Goal: Transaction & Acquisition: Purchase product/service

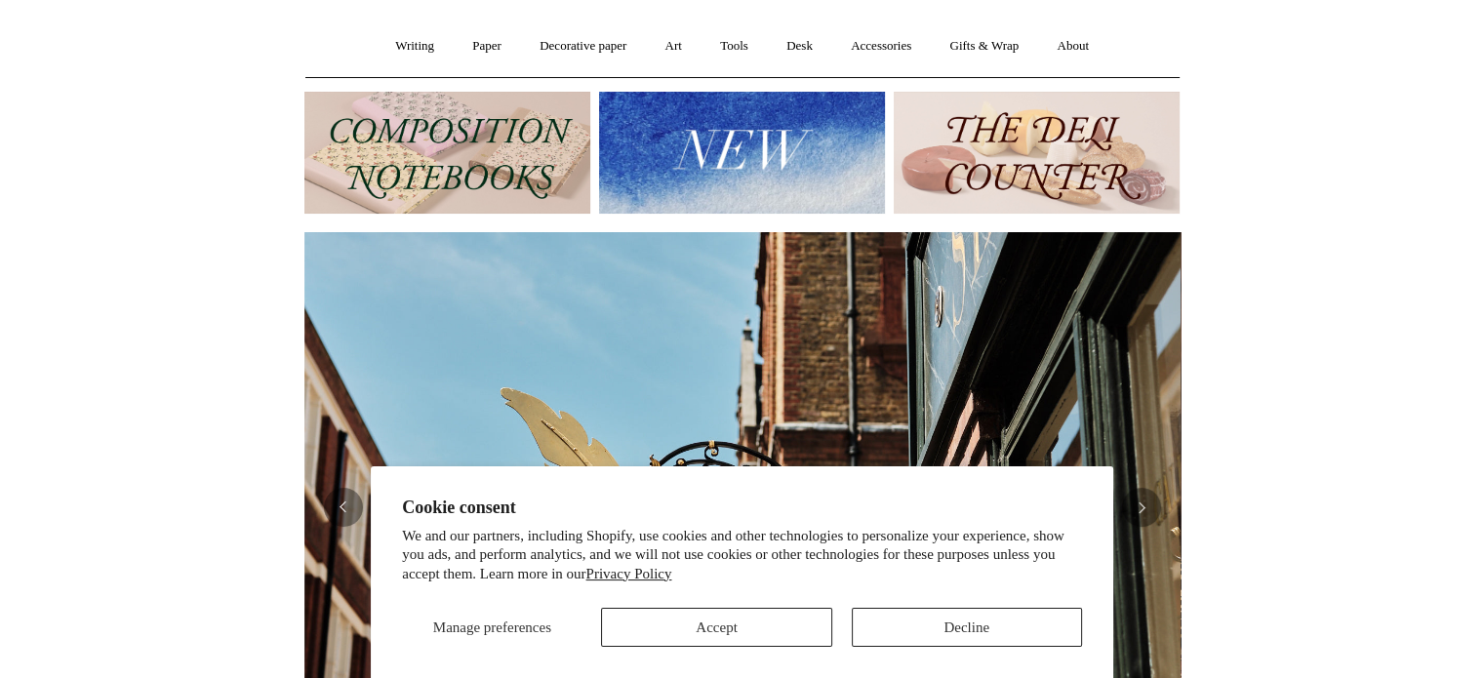
scroll to position [0, 876]
click at [812, 639] on button "Accept" at bounding box center [716, 627] width 230 height 39
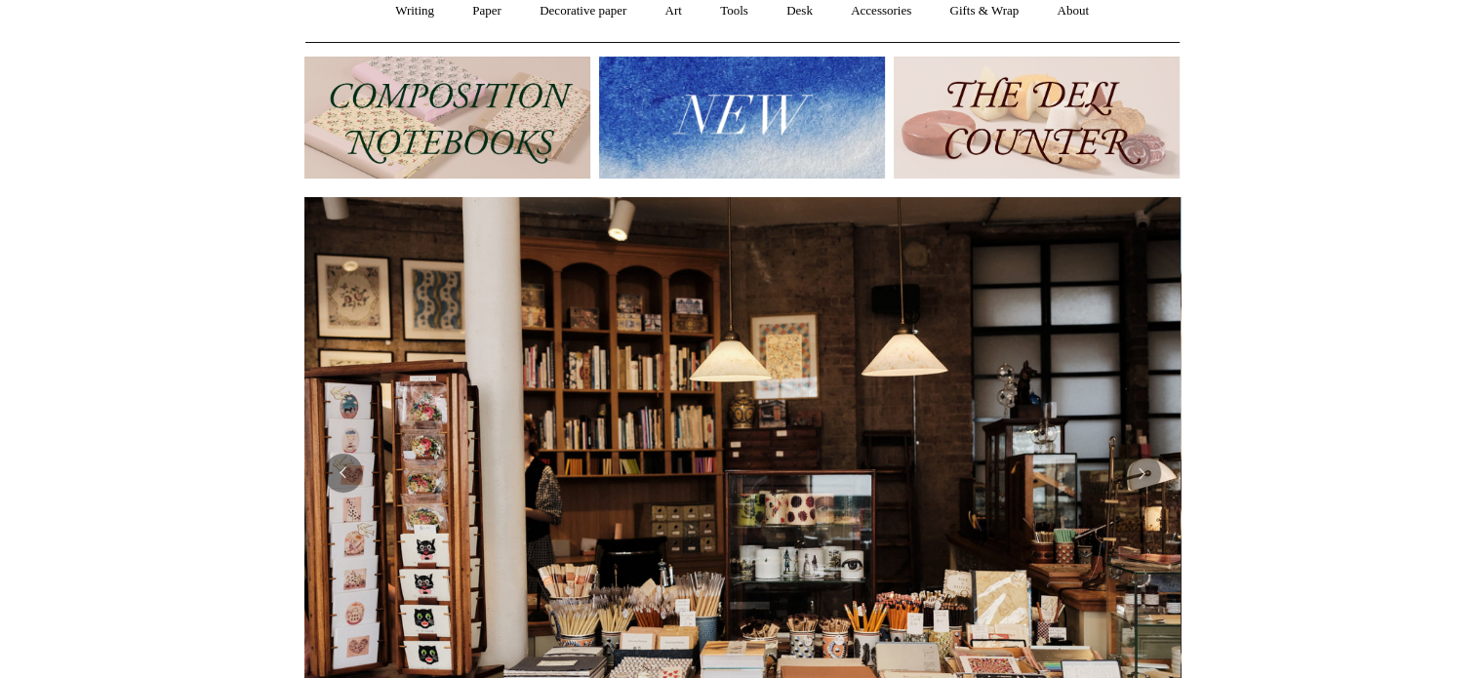
scroll to position [0, 0]
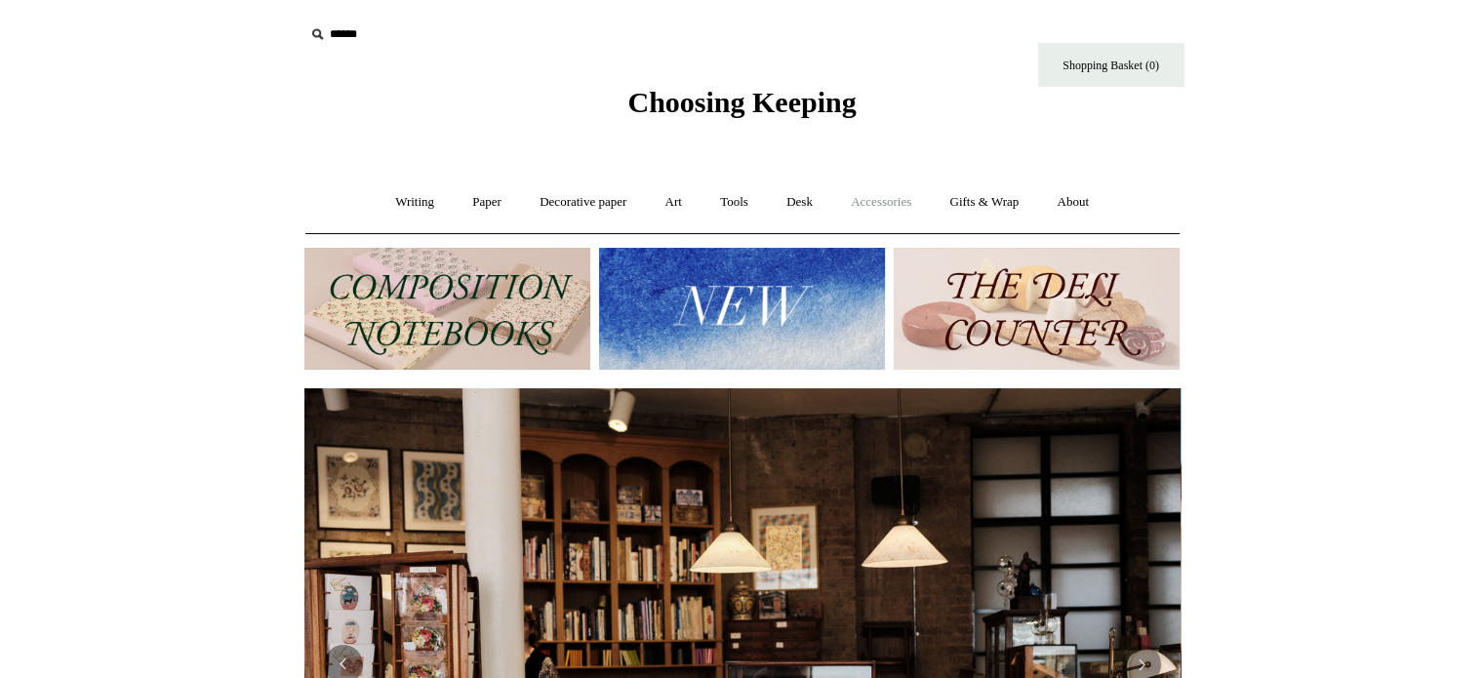
click at [894, 207] on link "Accessories +" at bounding box center [881, 203] width 96 height 52
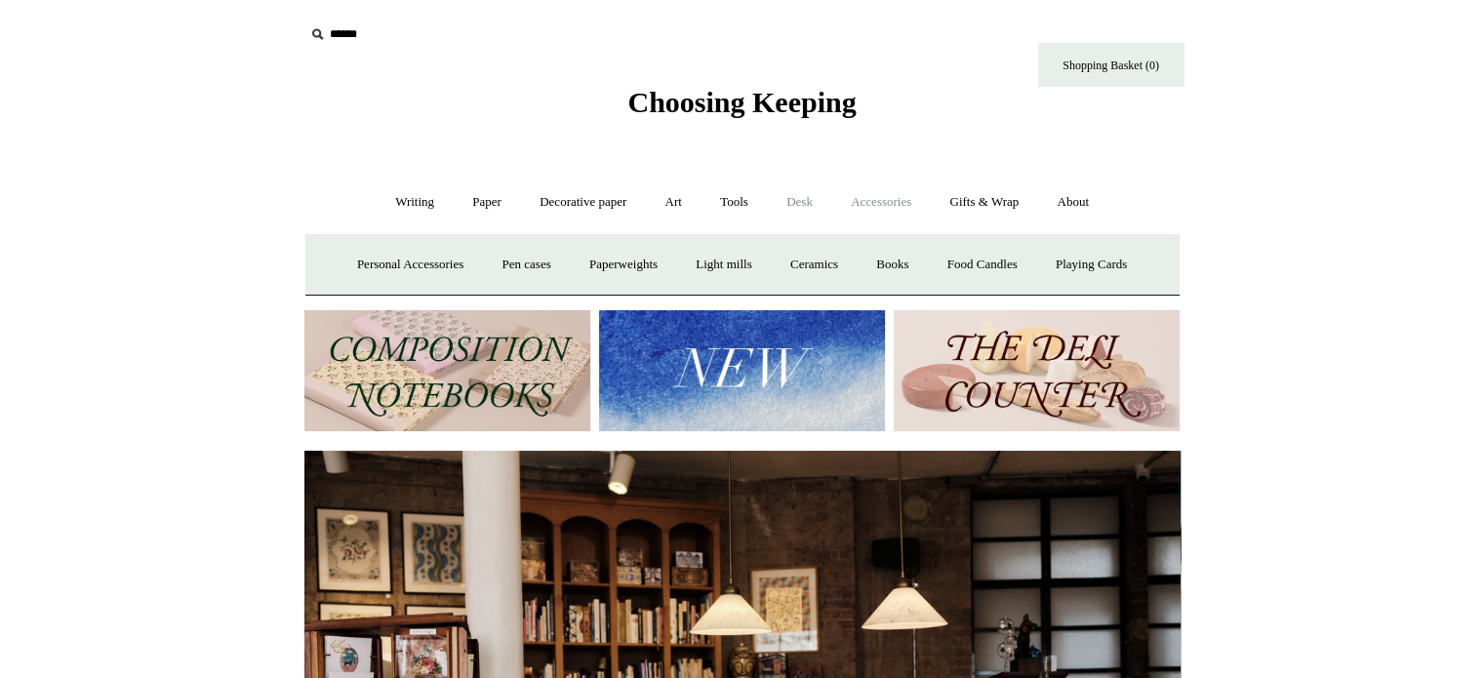
click at [804, 190] on link "Desk +" at bounding box center [799, 203] width 61 height 52
click at [728, 192] on link "Tools +" at bounding box center [733, 203] width 63 height 52
click at [670, 196] on link "Art +" at bounding box center [674, 203] width 52 height 52
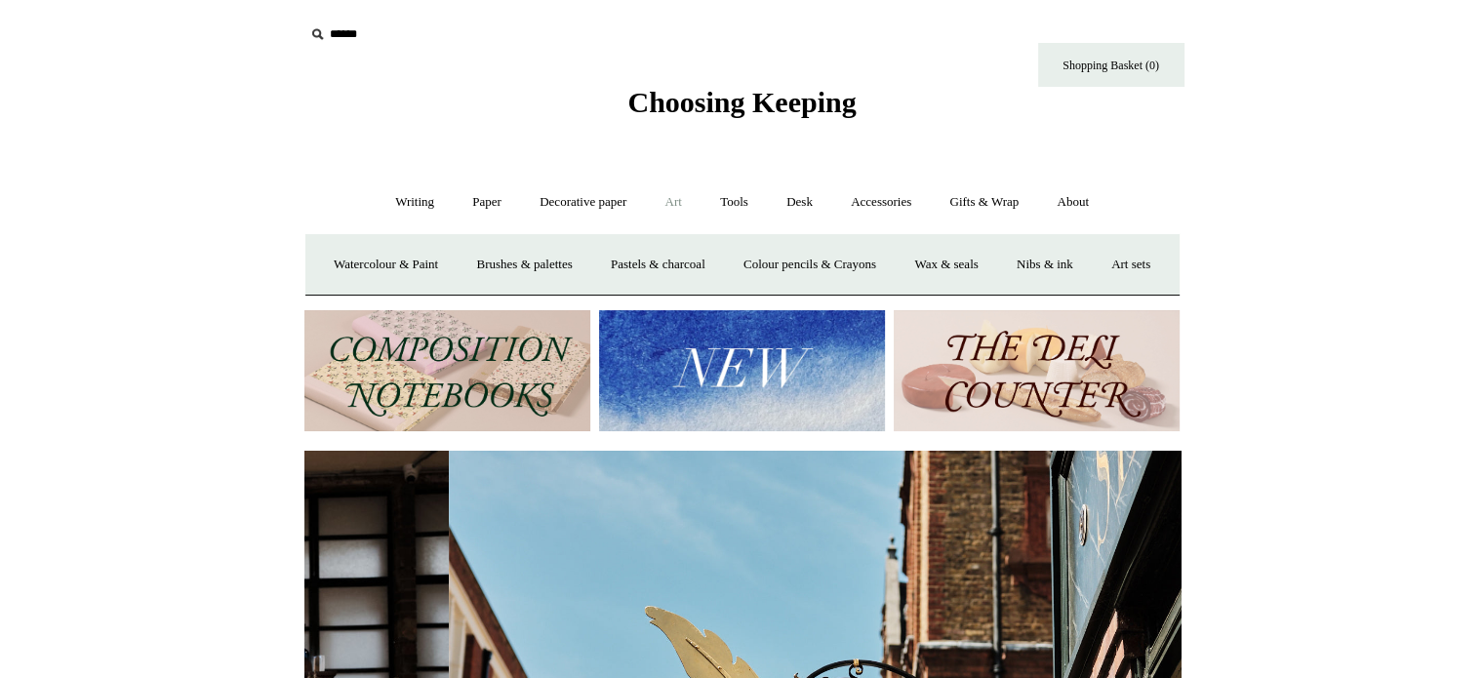
scroll to position [0, 876]
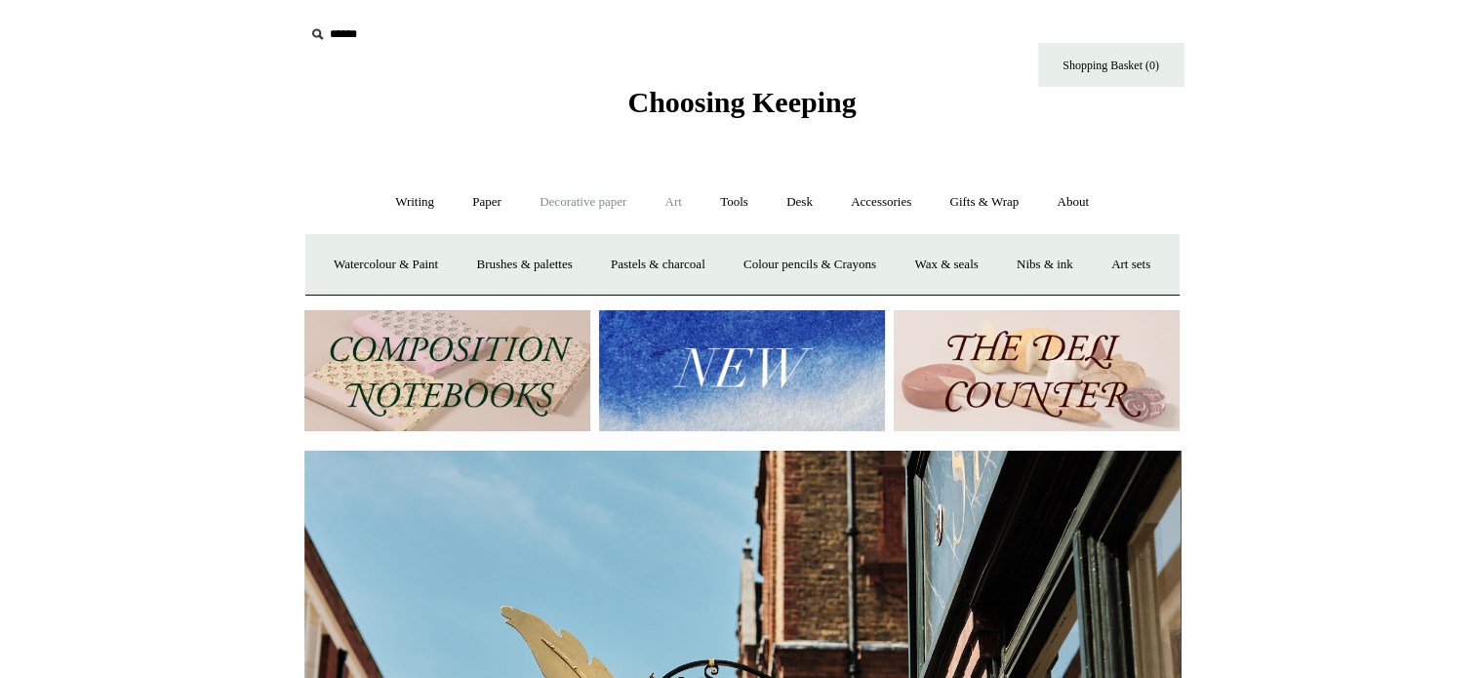
click at [584, 198] on link "Decorative paper +" at bounding box center [583, 203] width 122 height 52
click at [503, 197] on link "Paper +" at bounding box center [487, 203] width 64 height 52
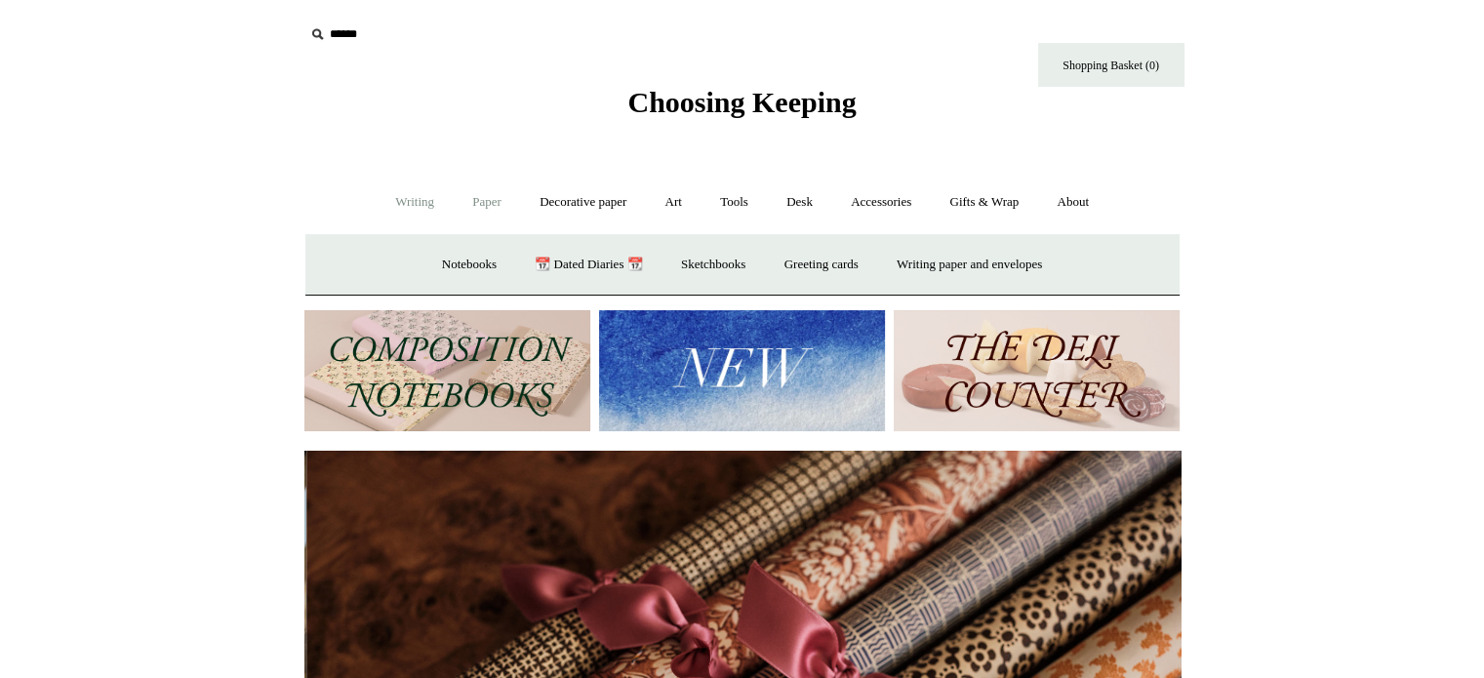
scroll to position [0, 1752]
click at [406, 198] on link "Writing +" at bounding box center [415, 203] width 74 height 52
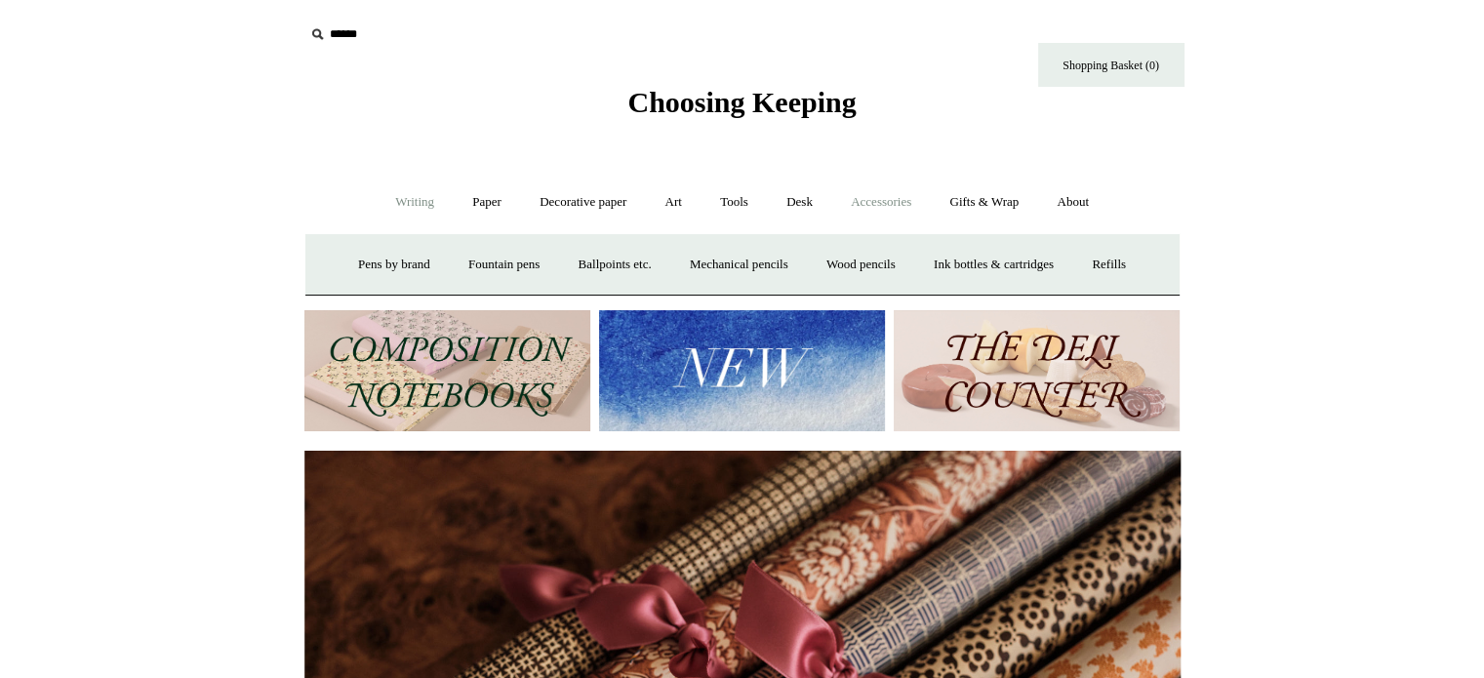
click at [882, 188] on link "Accessories +" at bounding box center [881, 203] width 96 height 52
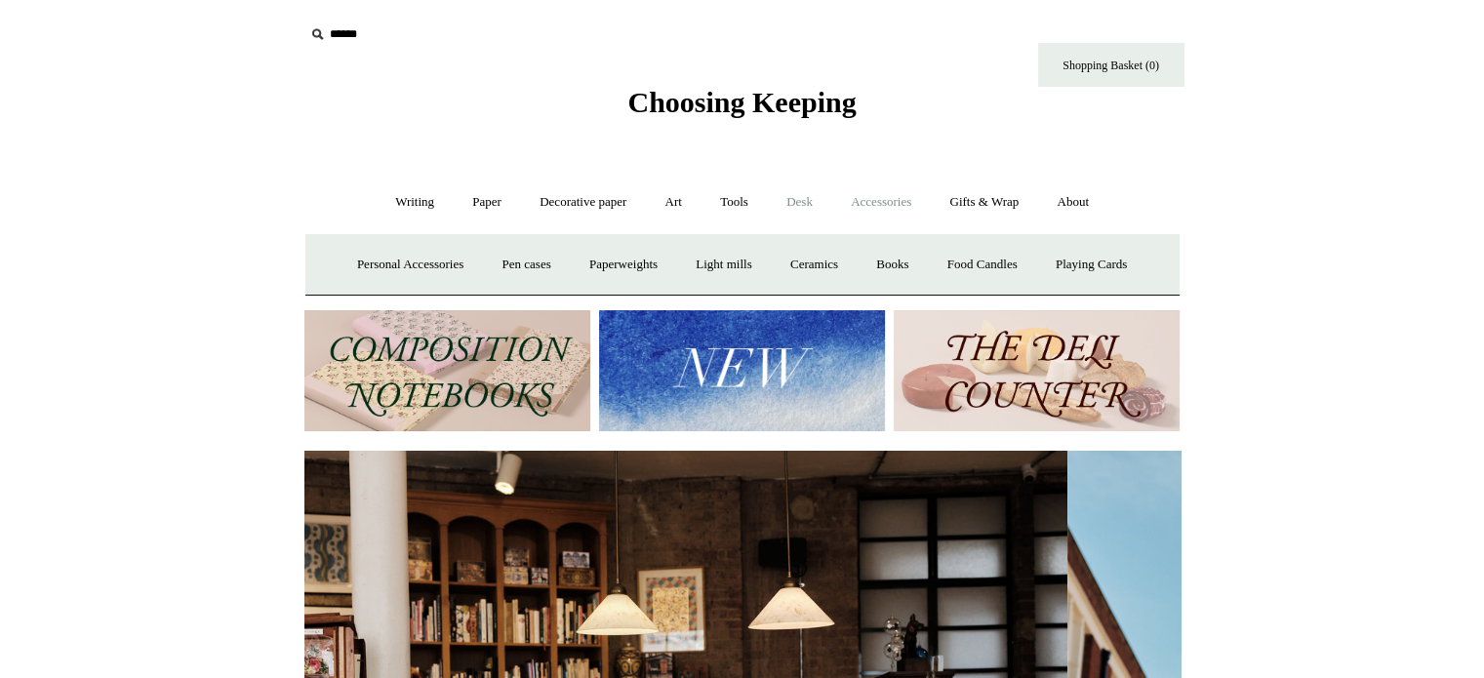
scroll to position [0, 0]
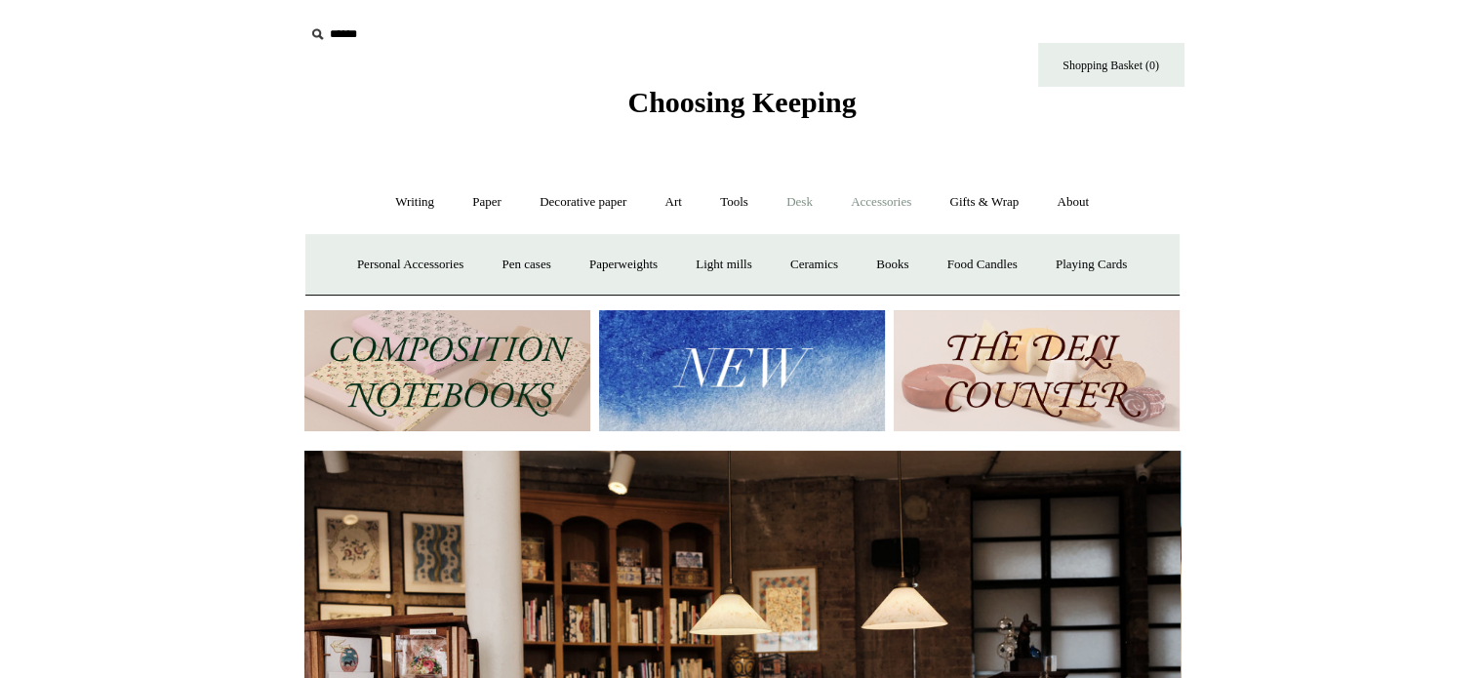
click at [780, 200] on link "Desk +" at bounding box center [799, 203] width 61 height 52
click at [728, 207] on link "Tools +" at bounding box center [733, 203] width 63 height 52
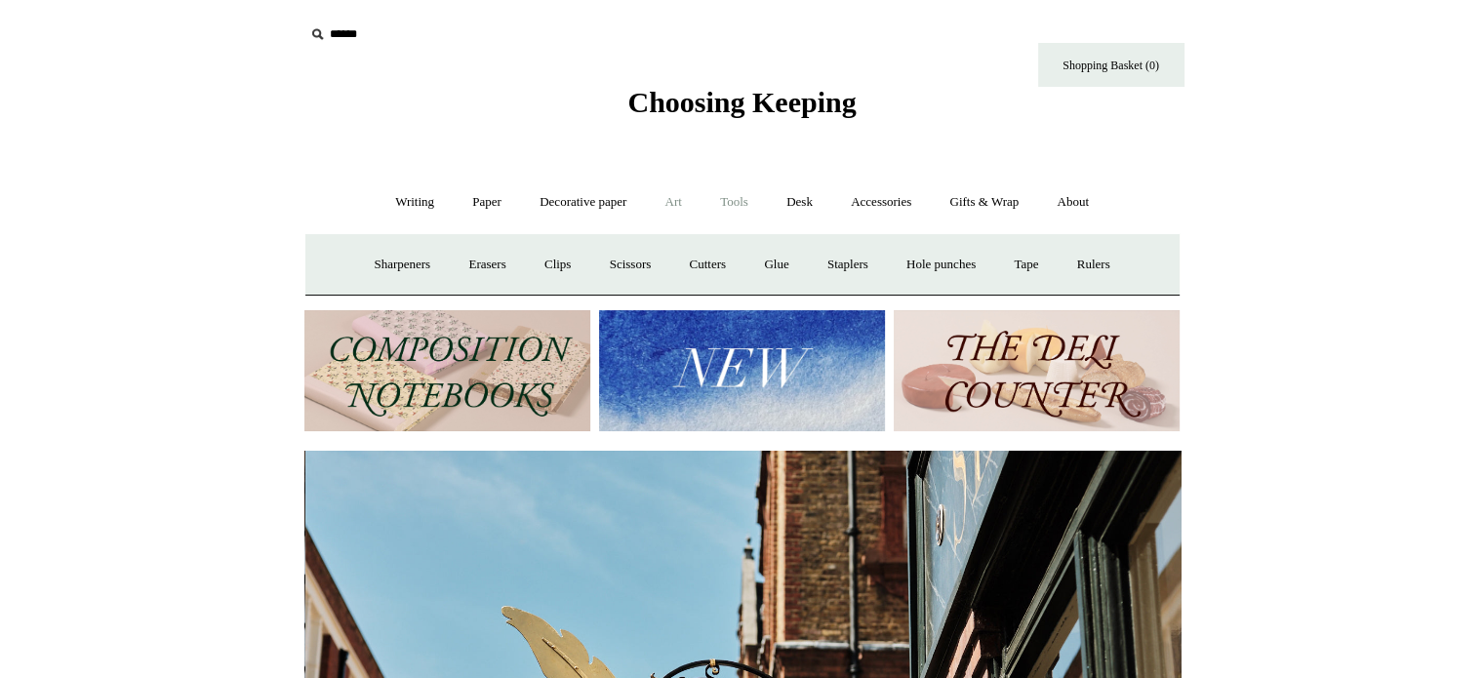
scroll to position [0, 876]
click at [662, 210] on link "Art +" at bounding box center [674, 203] width 52 height 52
click at [605, 194] on link "Decorative paper +" at bounding box center [583, 203] width 122 height 52
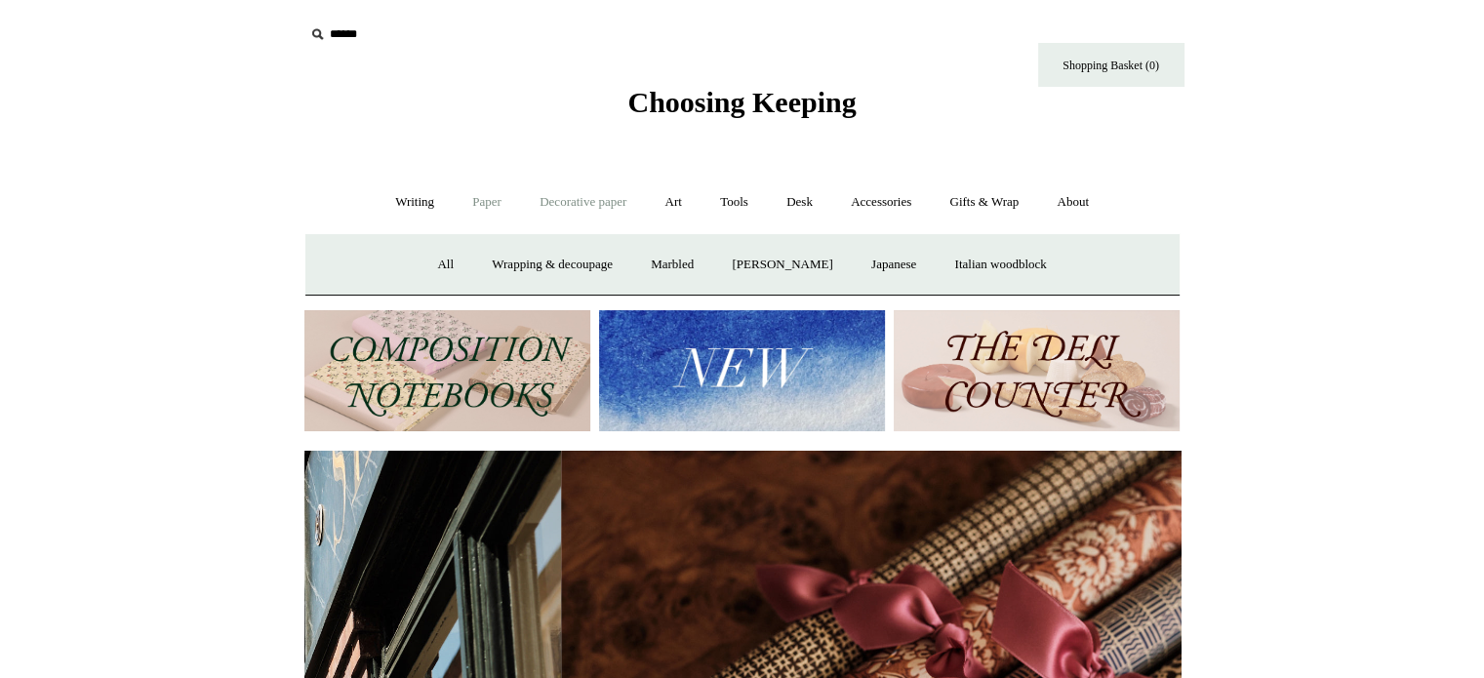
click at [488, 198] on link "Paper +" at bounding box center [487, 203] width 64 height 52
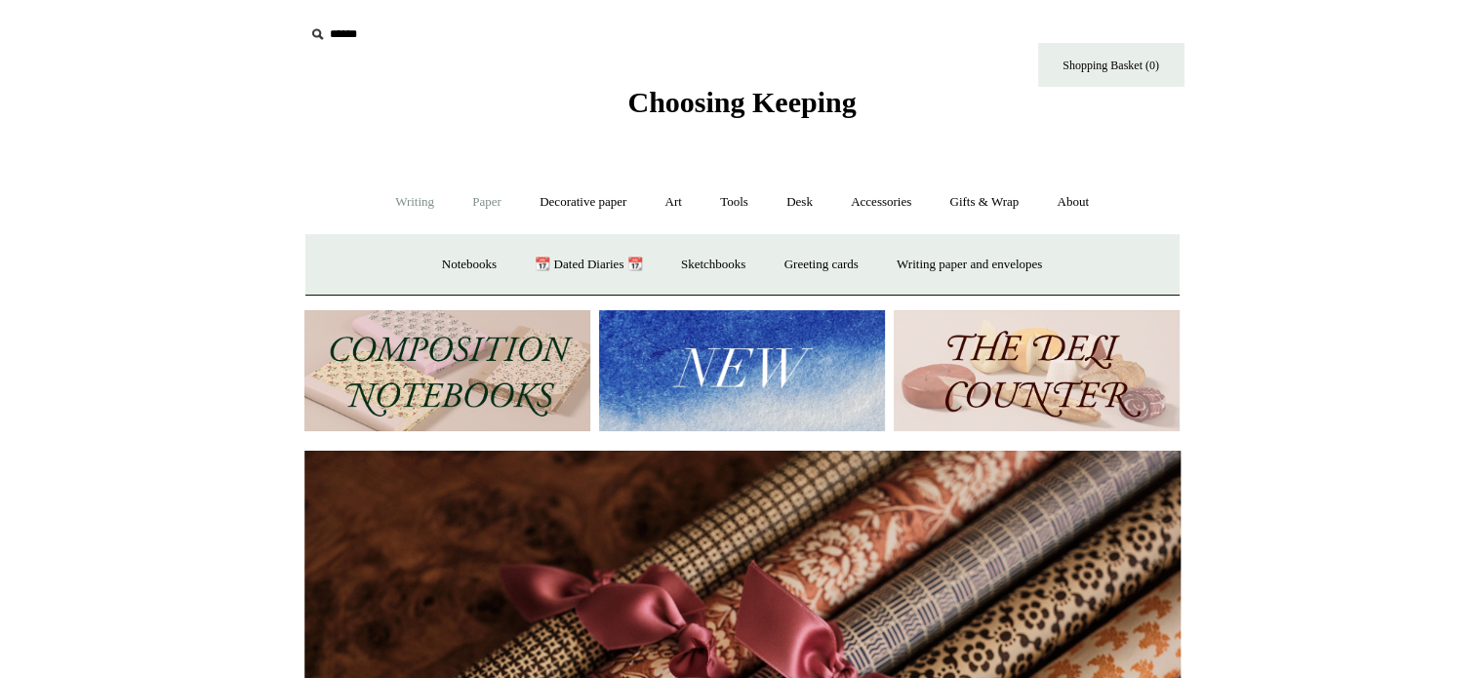
click at [378, 198] on link "Writing +" at bounding box center [415, 203] width 74 height 52
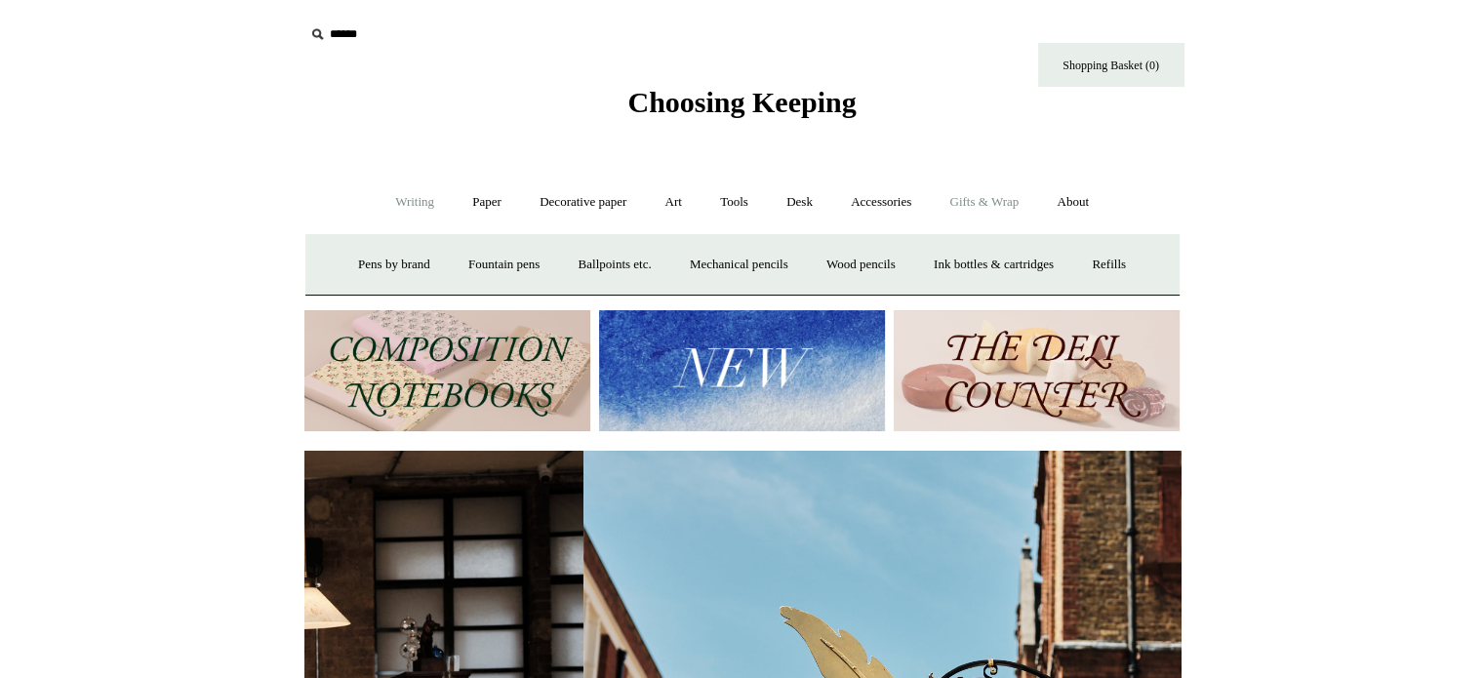
scroll to position [0, 15]
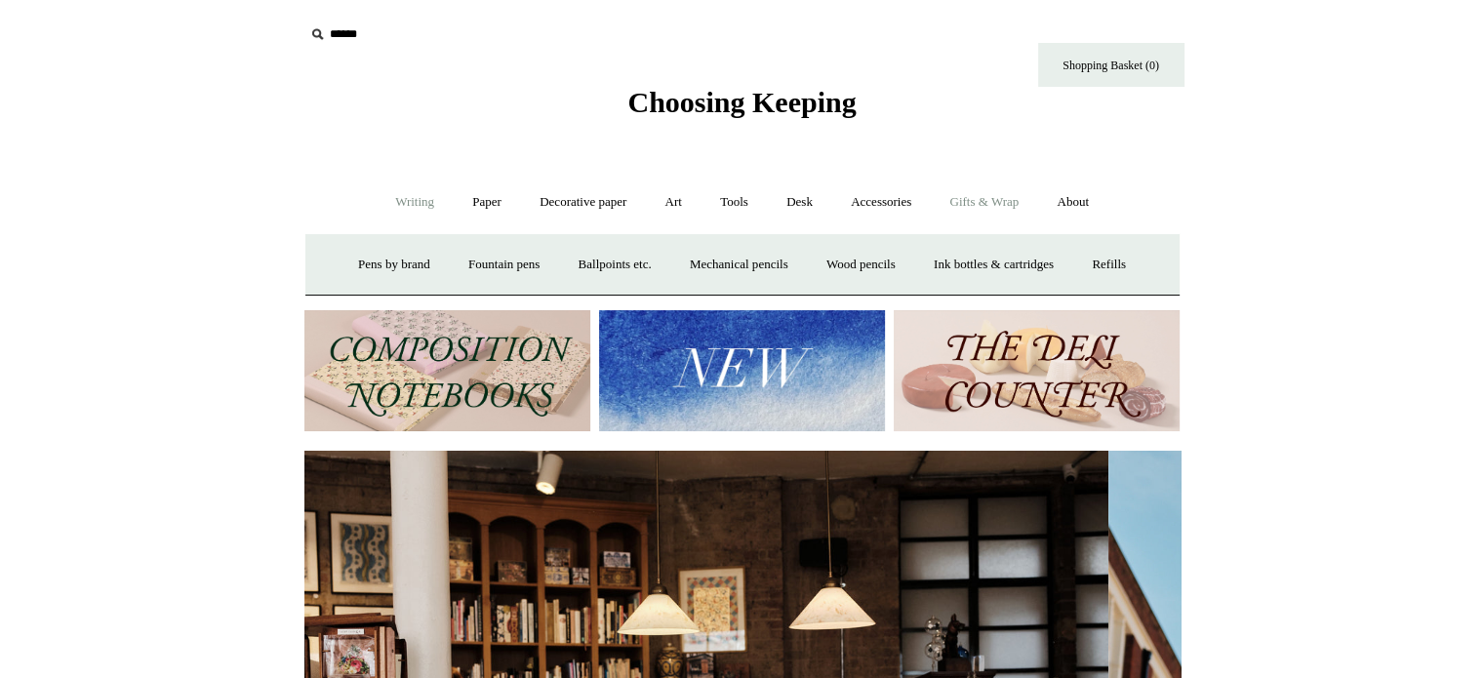
click at [975, 206] on link "Gifts & Wrap +" at bounding box center [984, 203] width 104 height 52
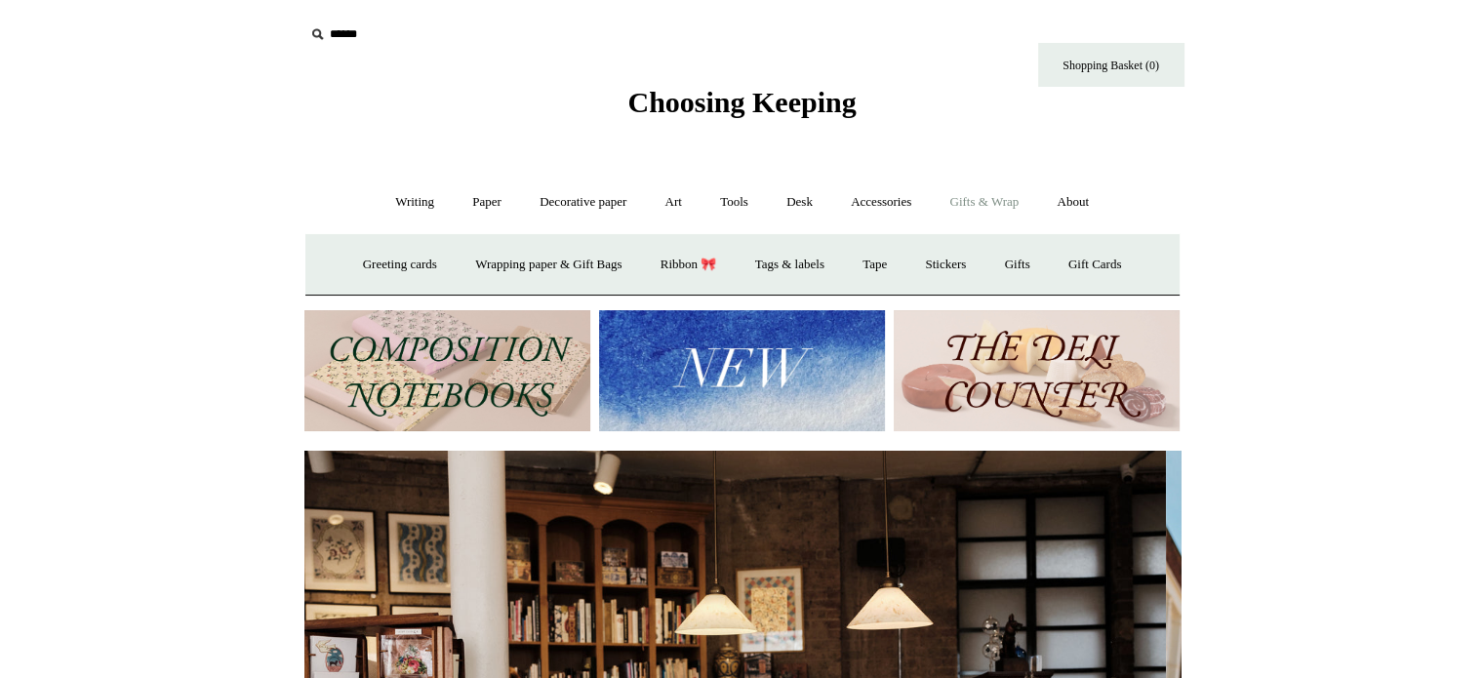
scroll to position [0, 0]
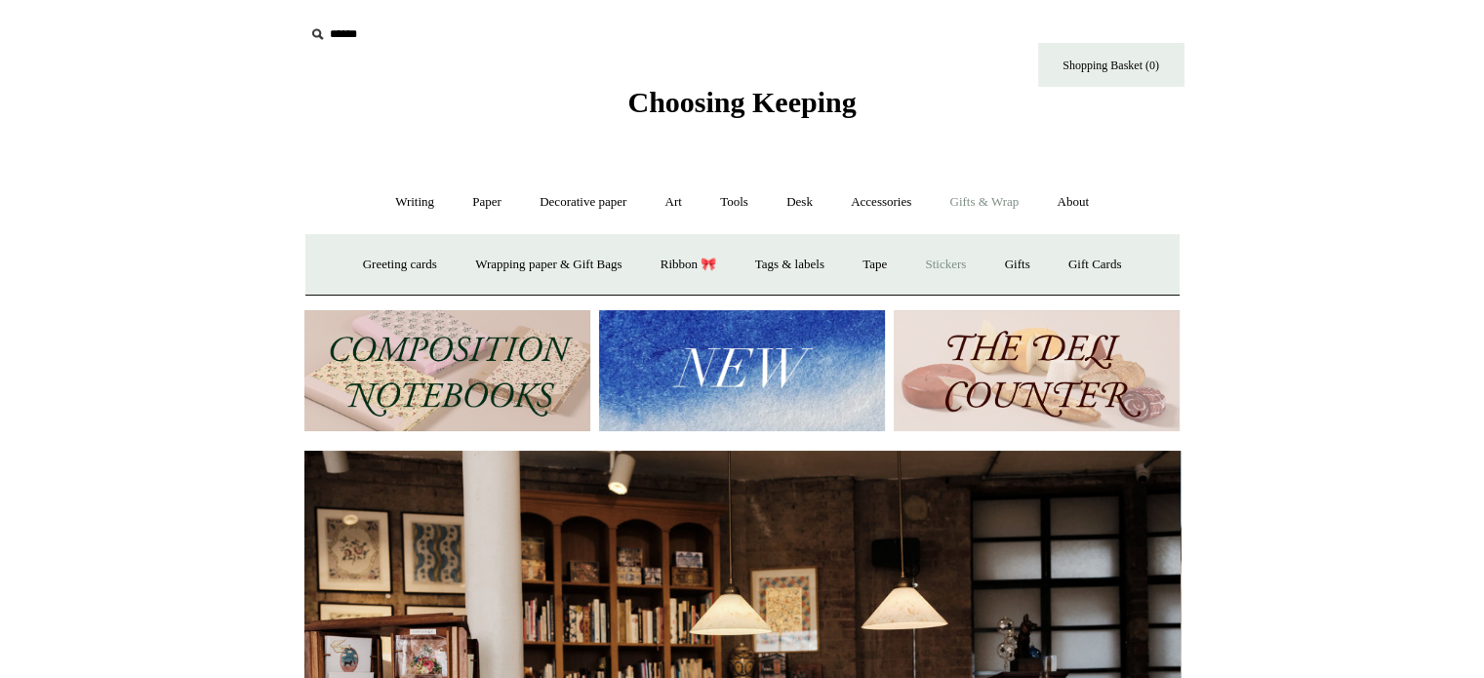
click at [953, 266] on link "Stickers" at bounding box center [945, 265] width 76 height 52
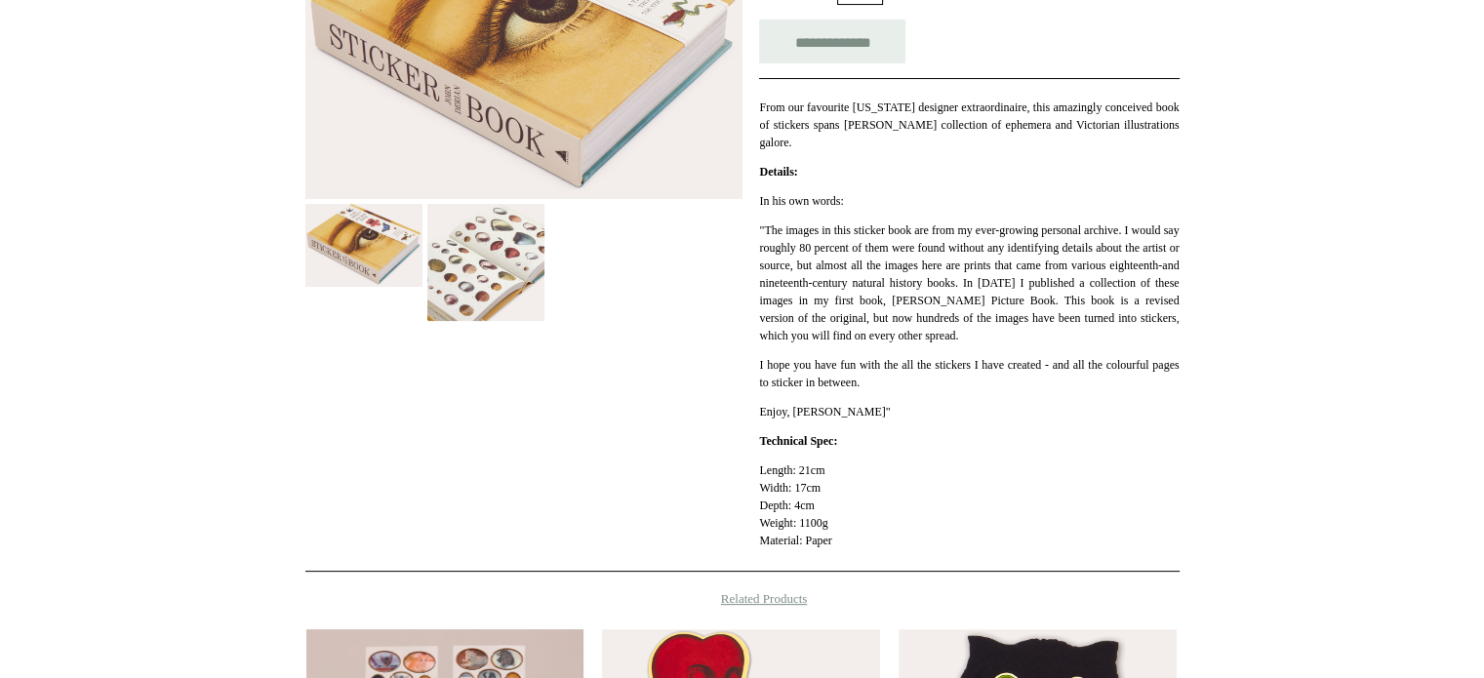
scroll to position [410, 0]
click at [472, 277] on img at bounding box center [485, 262] width 117 height 117
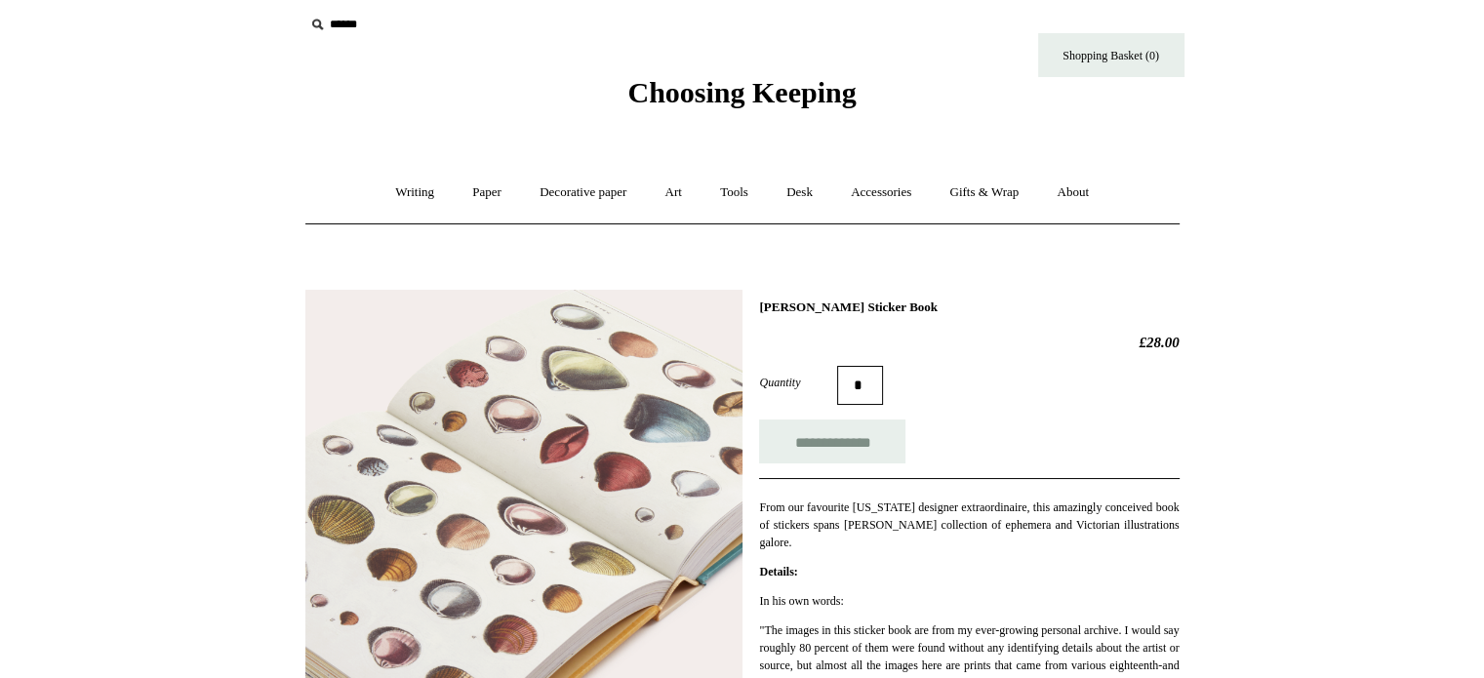
scroll to position [0, 0]
